Goal: Transaction & Acquisition: Purchase product/service

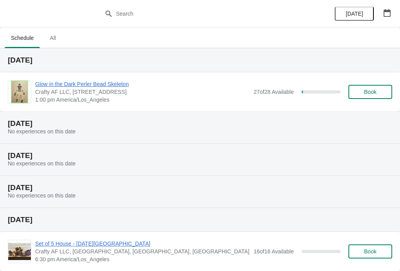
click at [373, 91] on span "Book" at bounding box center [370, 92] width 12 height 6
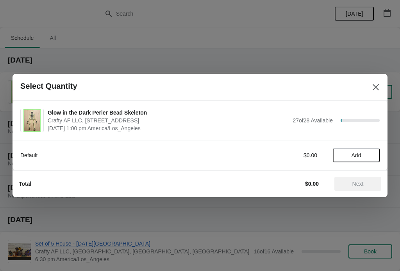
click at [357, 160] on button "Add" at bounding box center [356, 155] width 47 height 14
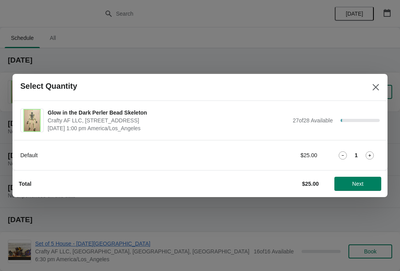
click at [368, 180] on span "Next" at bounding box center [357, 183] width 34 height 6
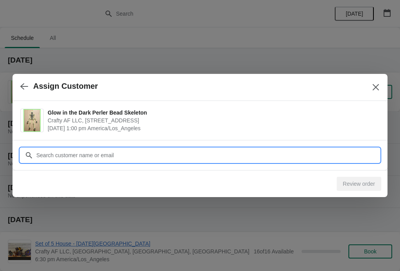
click at [341, 154] on input "Customer" at bounding box center [208, 155] width 344 height 14
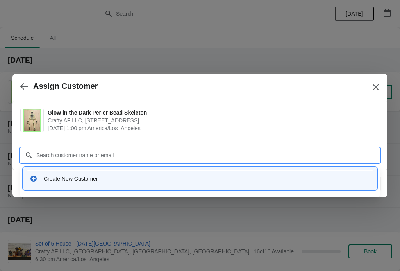
click at [68, 180] on div "Create New Customer" at bounding box center [207, 179] width 326 height 8
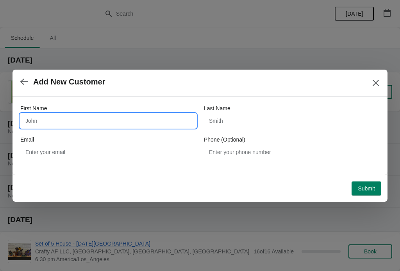
click at [64, 115] on input "First Name" at bounding box center [108, 121] width 176 height 14
type input "Theo"
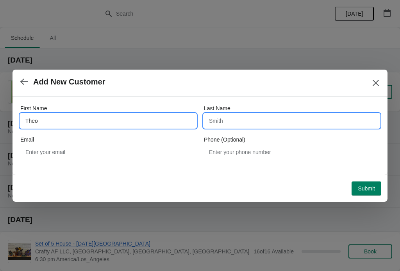
click at [237, 114] on input "Last Name" at bounding box center [292, 121] width 176 height 14
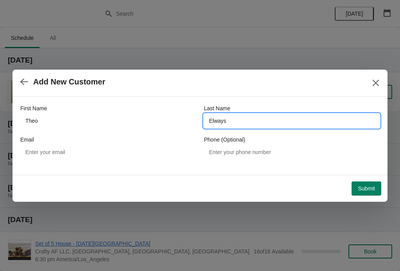
type input "Elways"
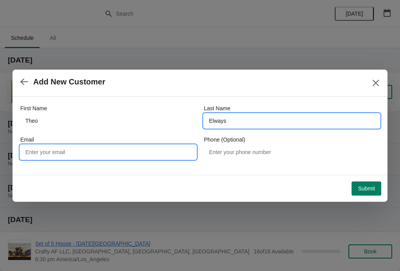
click at [50, 158] on input "Email" at bounding box center [108, 152] width 176 height 14
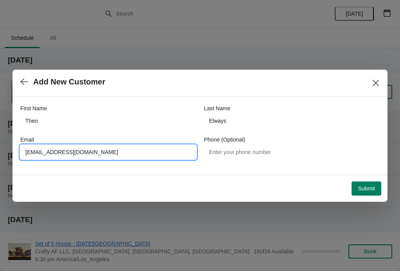
type input "[EMAIL_ADDRESS][DOMAIN_NAME]"
click at [168, 79] on span "Add New Customer" at bounding box center [190, 81] width 340 height 9
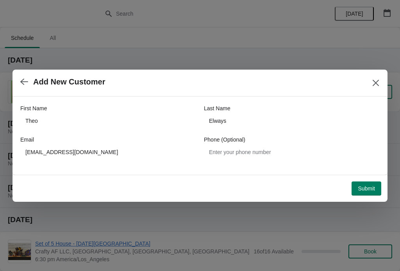
click at [362, 181] on button "Submit" at bounding box center [366, 188] width 30 height 14
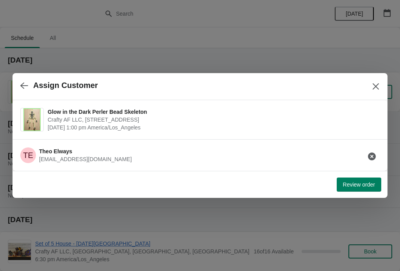
click at [369, 182] on span "Review order" at bounding box center [359, 184] width 32 height 6
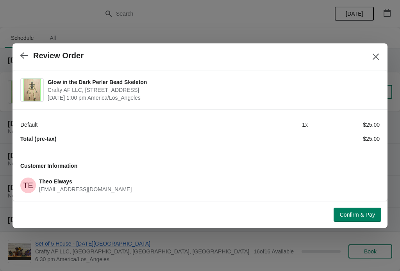
click at [373, 207] on button "Confirm & Pay" at bounding box center [357, 214] width 48 height 14
